Goal: Task Accomplishment & Management: Manage account settings

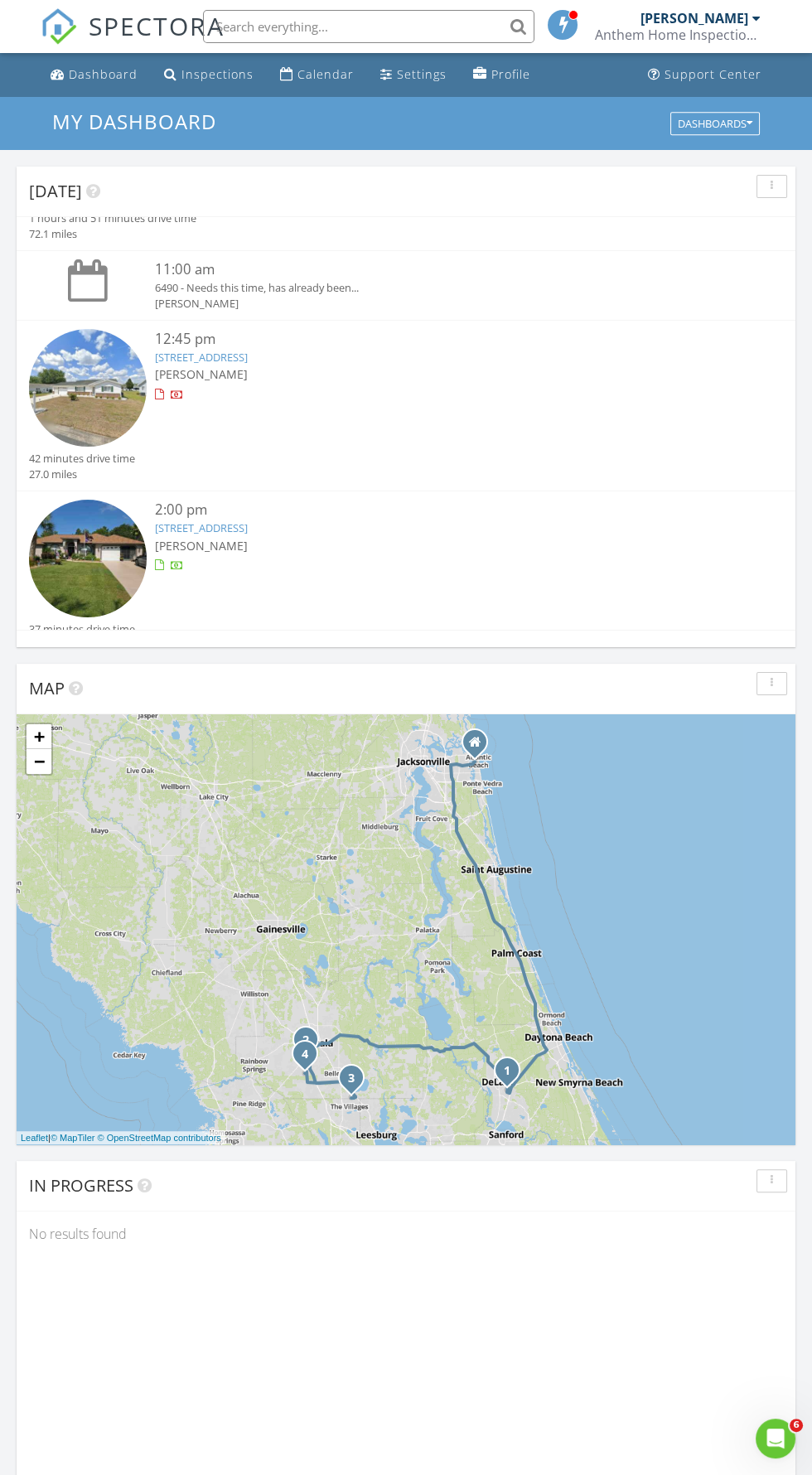
scroll to position [407, 0]
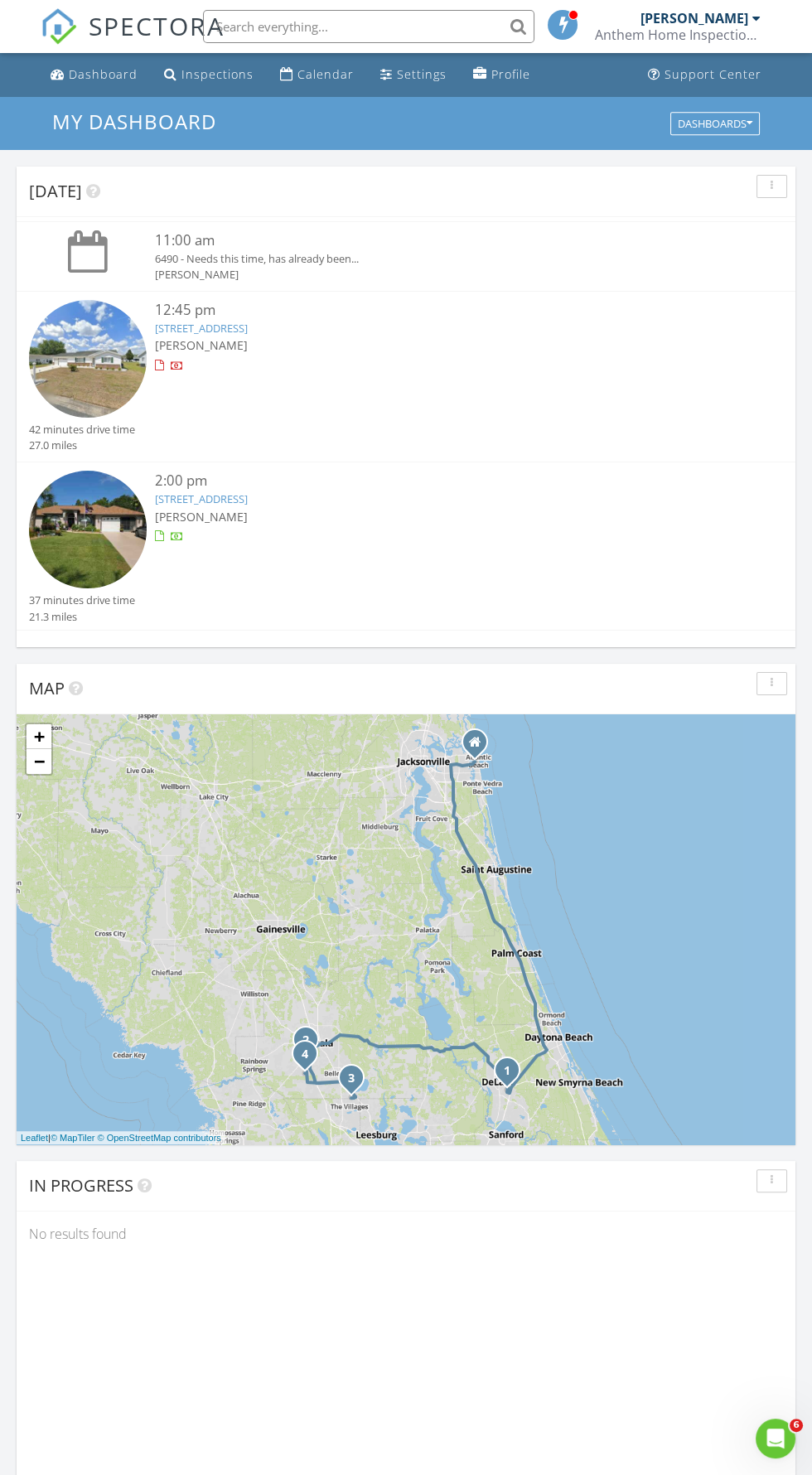
click at [81, 331] on img at bounding box center [88, 359] width 118 height 118
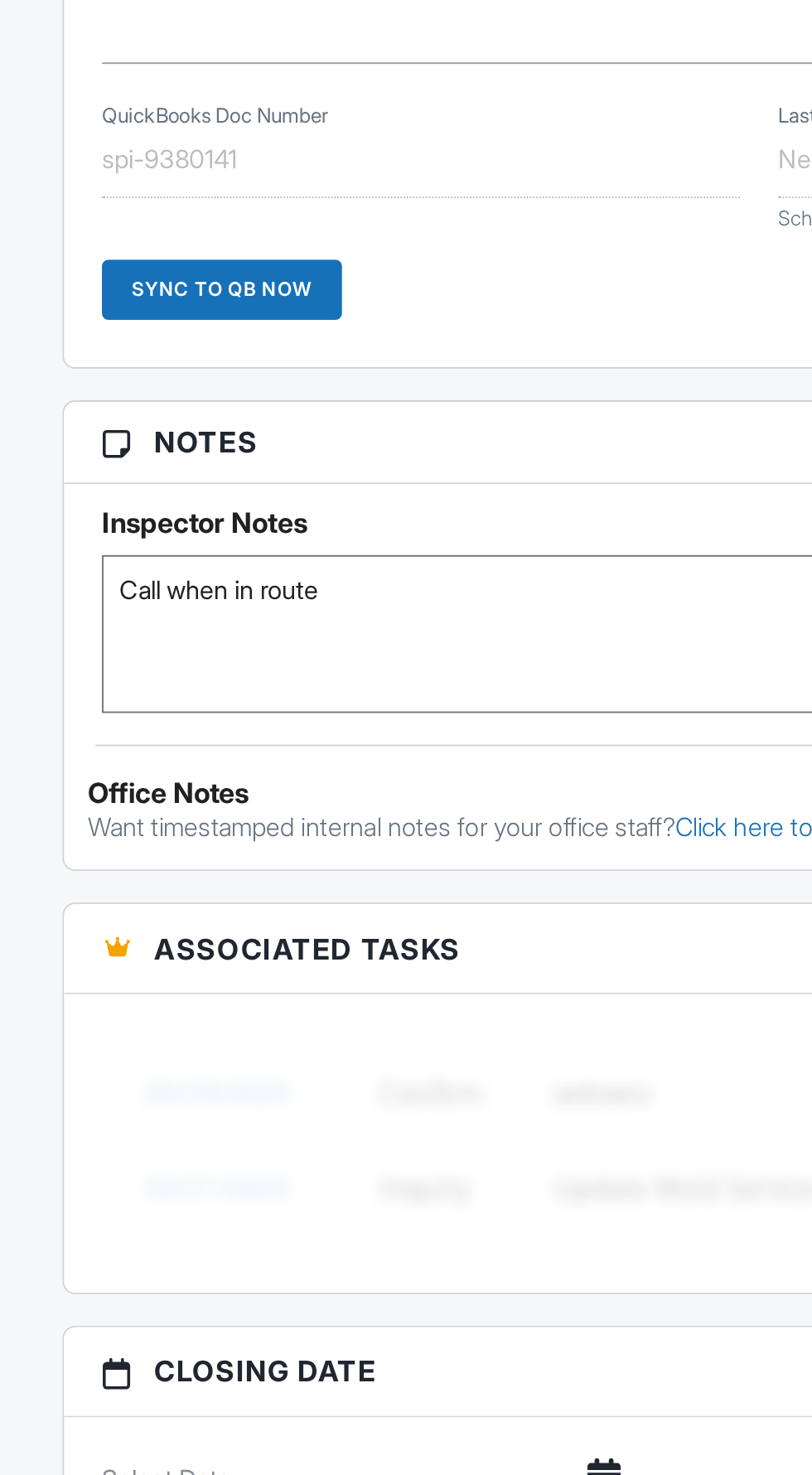
click at [69, 771] on textarea "Call when in route" at bounding box center [405, 761] width 689 height 83
click at [77, 788] on textarea "Call when in route" at bounding box center [405, 761] width 689 height 83
click at [95, 774] on textarea "Call when in route" at bounding box center [405, 761] width 689 height 83
click at [206, 742] on textarea "Call when in route" at bounding box center [405, 761] width 689 height 83
click at [73, 770] on textarea "Call when in route" at bounding box center [405, 761] width 689 height 83
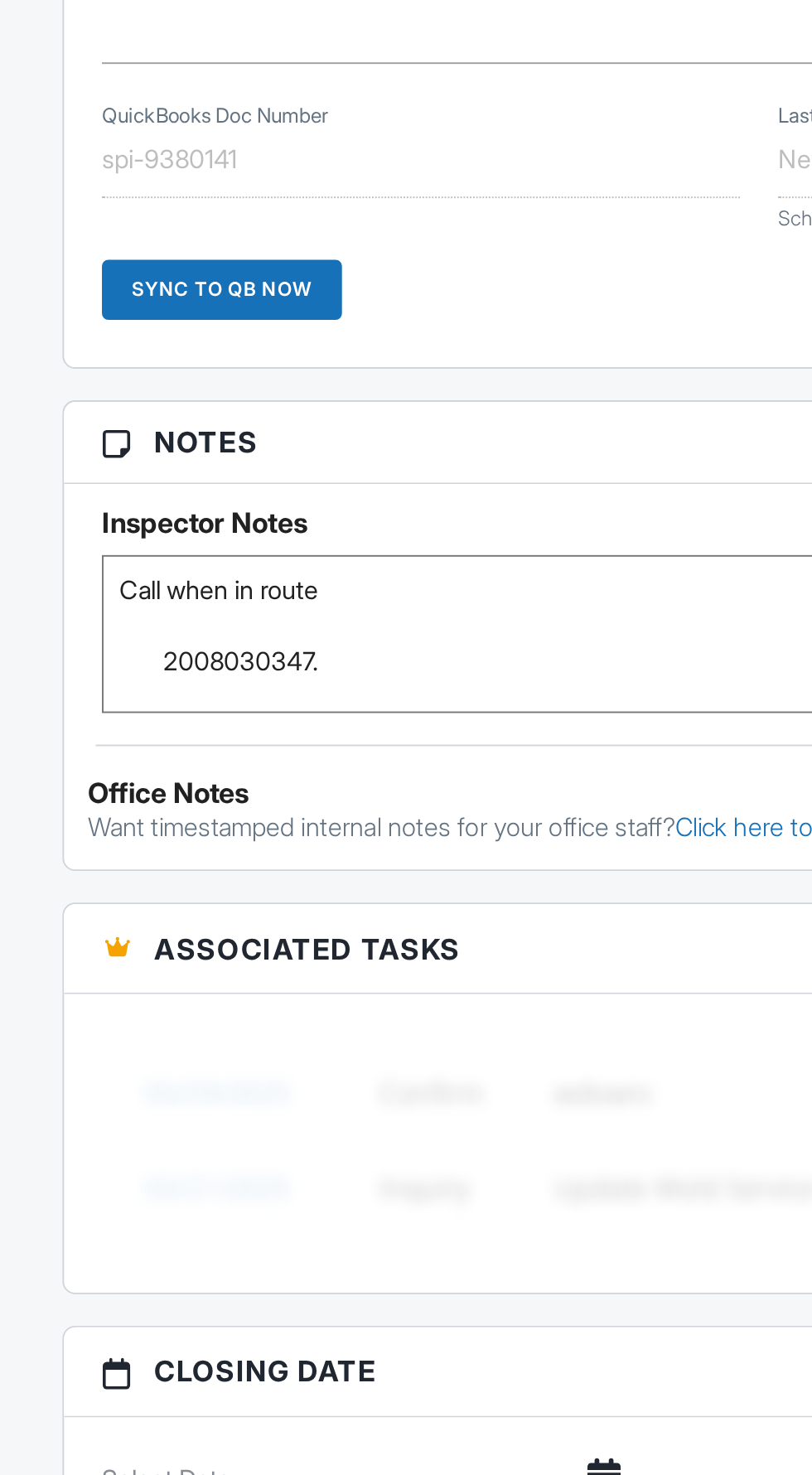
click at [73, 773] on textarea "Call when in route" at bounding box center [405, 761] width 689 height 83
click at [83, 773] on textarea "Call when in route" at bounding box center [405, 761] width 689 height 83
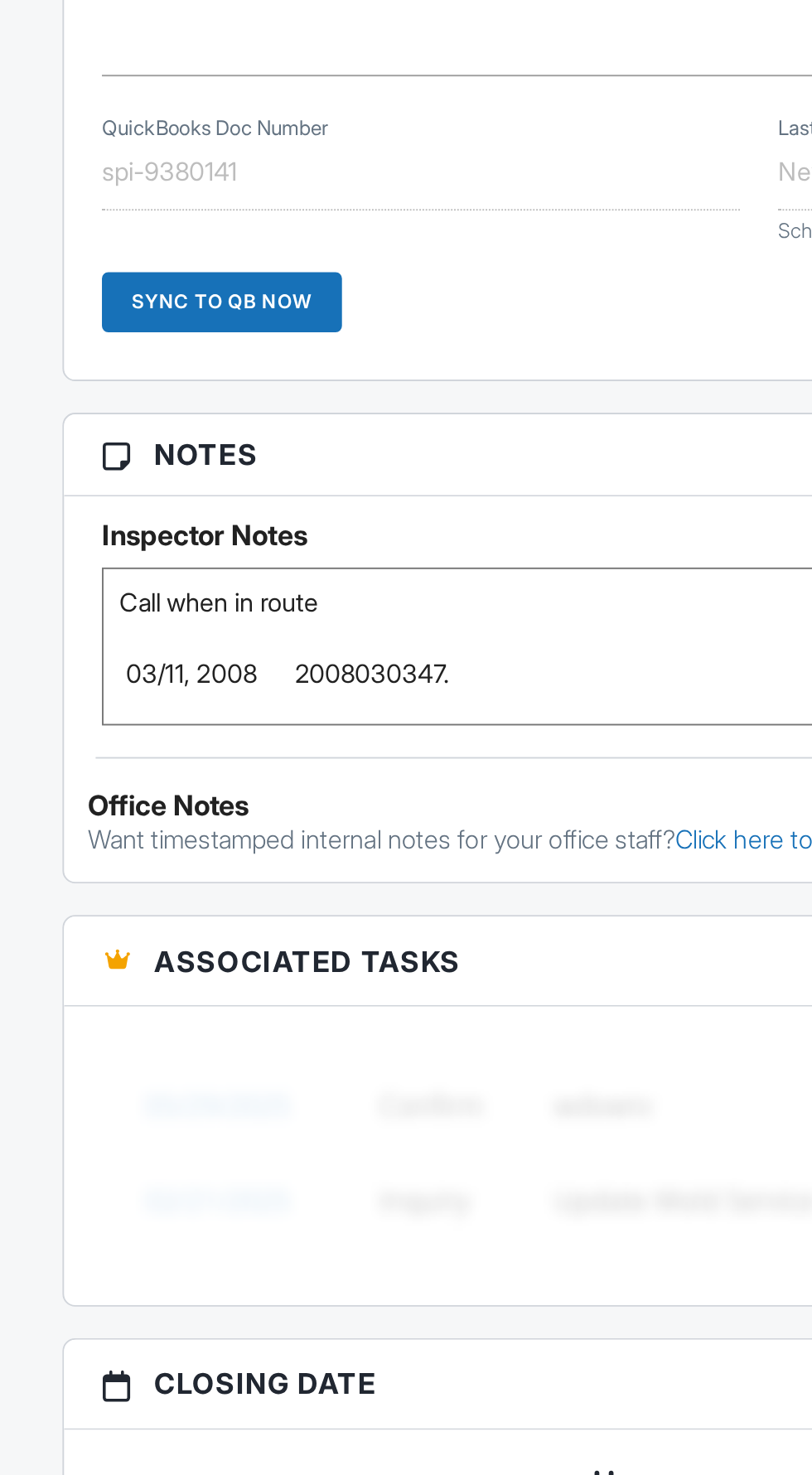
click at [102, 772] on textarea "Call when in route" at bounding box center [405, 761] width 689 height 83
click at [336, 775] on textarea "Call when in route" at bounding box center [405, 761] width 689 height 83
type textarea "Call when in route [DATE] 2008030347."
click at [29, 657] on div "Dashboard Inspections Calendar Settings Profile Support Center Inspection Detai…" at bounding box center [406, 1228] width 812 height 3747
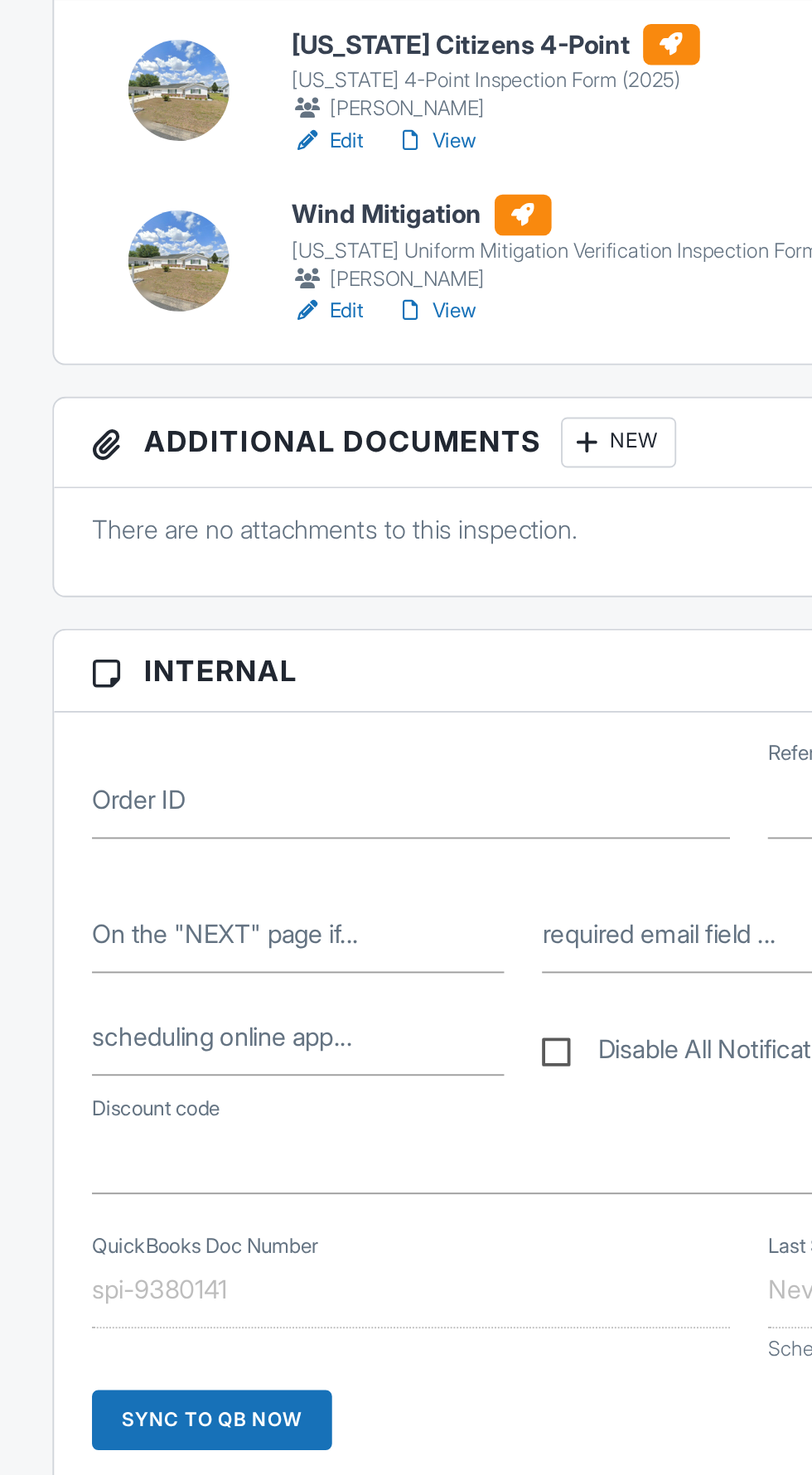
scroll to position [0, 0]
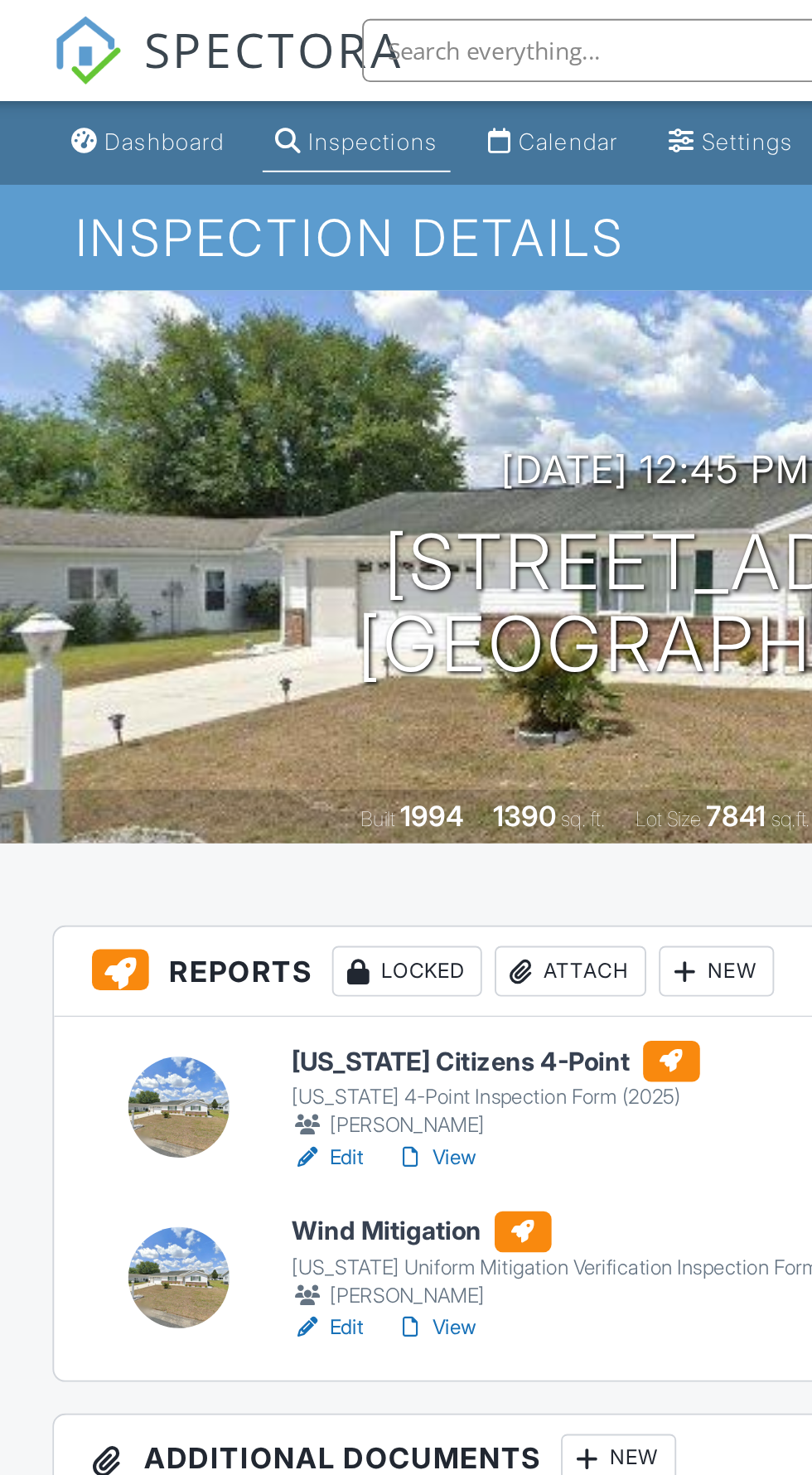
click at [323, 510] on div "Attach" at bounding box center [312, 509] width 79 height 27
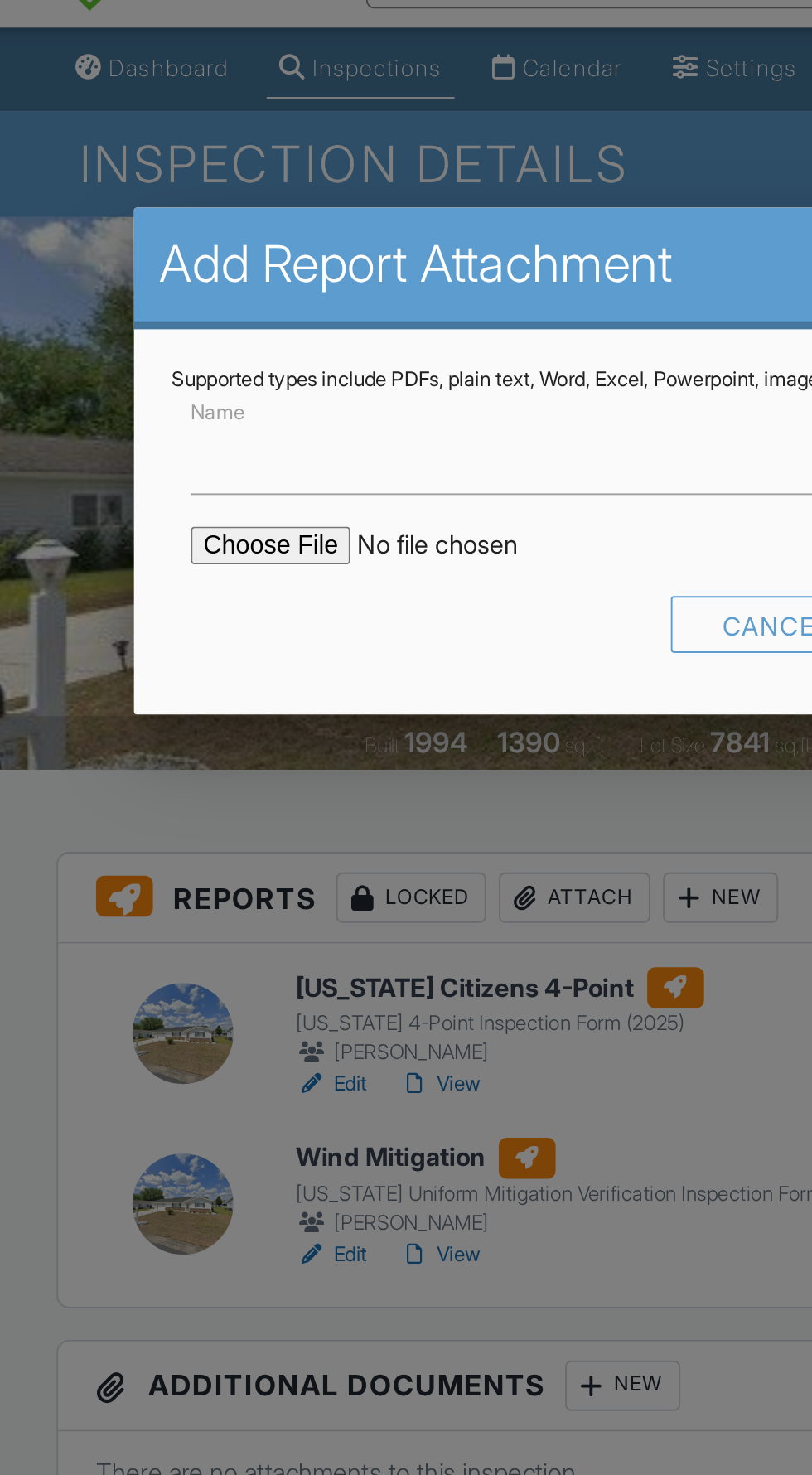
click at [170, 333] on input "file" at bounding box center [251, 324] width 281 height 20
click at [135, 319] on input "file" at bounding box center [251, 324] width 281 height 20
click at [151, 318] on input "file" at bounding box center [251, 324] width 281 height 20
click at [129, 325] on input "file" at bounding box center [251, 324] width 281 height 20
type input "C:\fakepath\Building Permits at 17574 Se 97th Ave, Summerfield, FL, 34491.pdf"
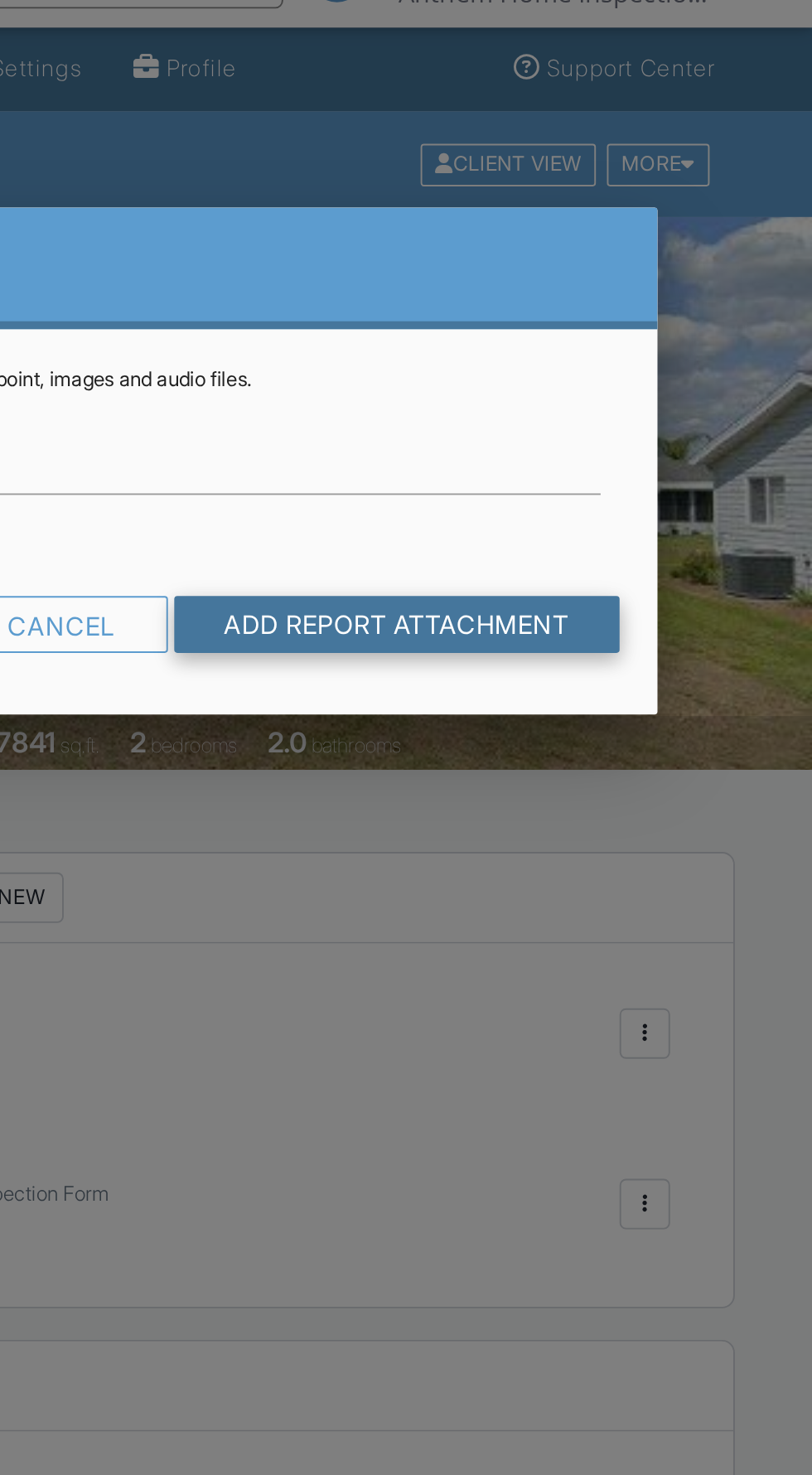
click at [684, 356] on input "Add Report Attachment" at bounding box center [594, 366] width 235 height 30
